Goal: Transaction & Acquisition: Purchase product/service

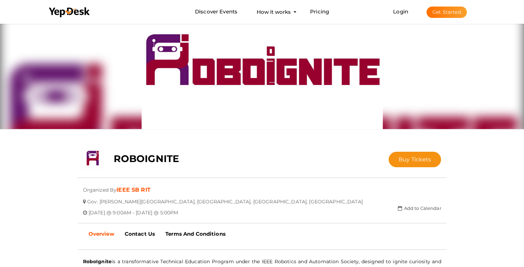
scroll to position [12, 0]
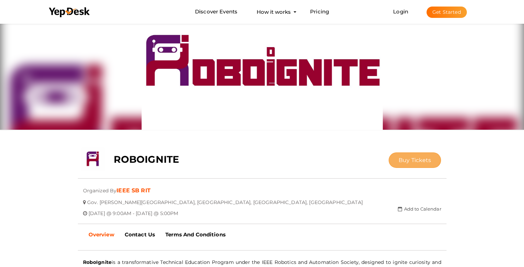
click at [413, 165] on button "Buy Tickets" at bounding box center [415, 161] width 53 height 16
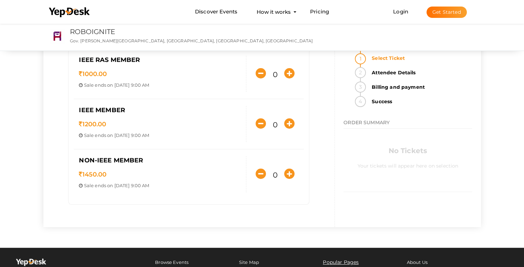
scroll to position [57, 0]
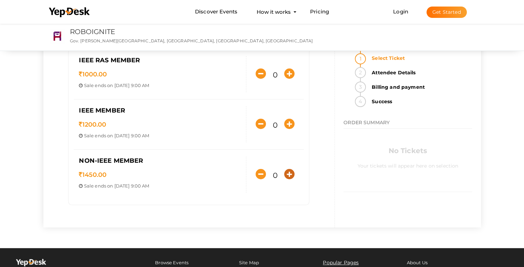
click at [288, 176] on icon "button" at bounding box center [289, 174] width 10 height 10
type input "1"
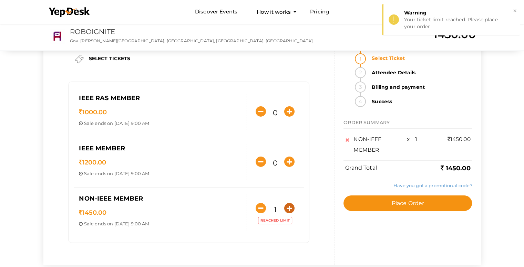
scroll to position [20, 0]
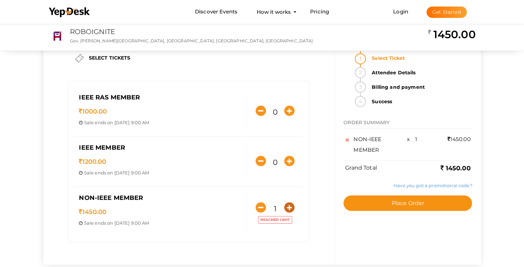
click at [291, 209] on icon "button" at bounding box center [289, 208] width 10 height 10
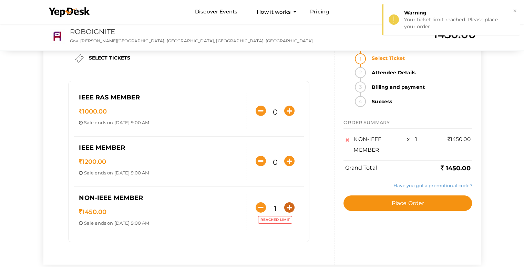
scroll to position [0, 0]
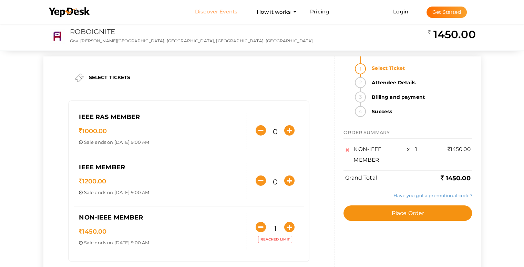
click at [223, 16] on link "Discover Events" at bounding box center [216, 12] width 42 height 13
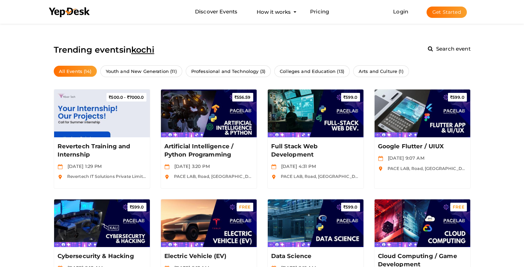
scroll to position [205, 0]
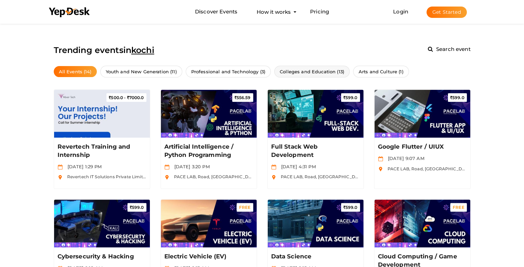
click at [309, 72] on span "Colleges and Education (13)" at bounding box center [311, 72] width 75 height 12
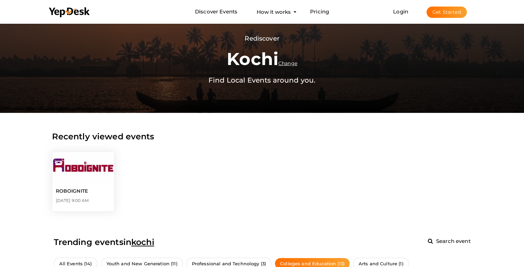
scroll to position [3, 0]
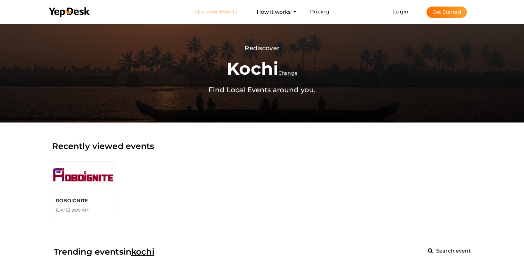
click at [230, 14] on link "Discover Events" at bounding box center [216, 12] width 42 height 13
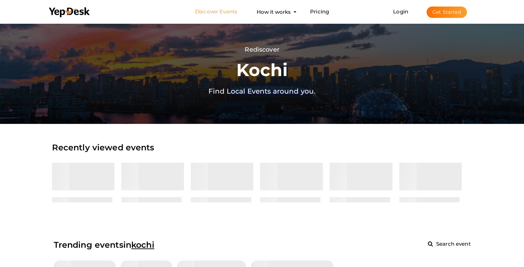
scroll to position [0, 0]
